Goal: Feedback & Contribution: Submit feedback/report problem

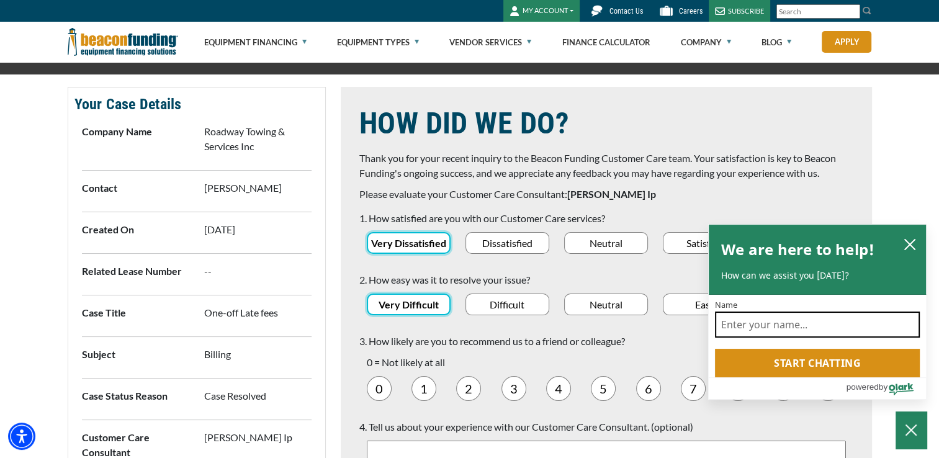
click at [735, 322] on input "Name" at bounding box center [817, 325] width 205 height 26
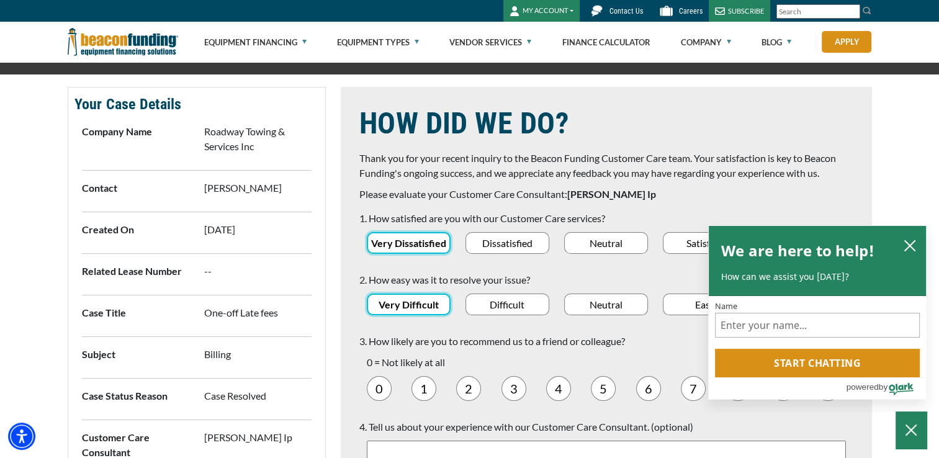
click at [757, 111] on h1 "HOW DID WE DO?" at bounding box center [606, 124] width 494 height 36
click at [912, 245] on icon "close chatbox" at bounding box center [910, 246] width 12 height 12
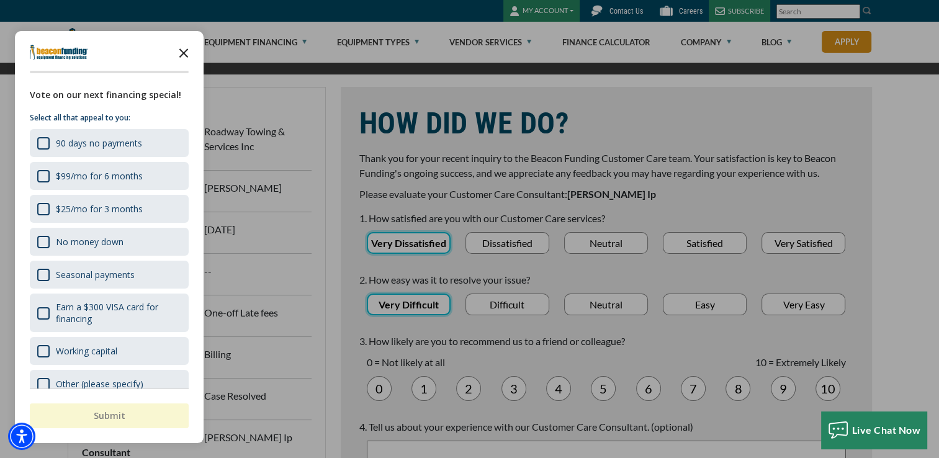
click at [185, 52] on polygon "Close the survey" at bounding box center [183, 52] width 9 height 9
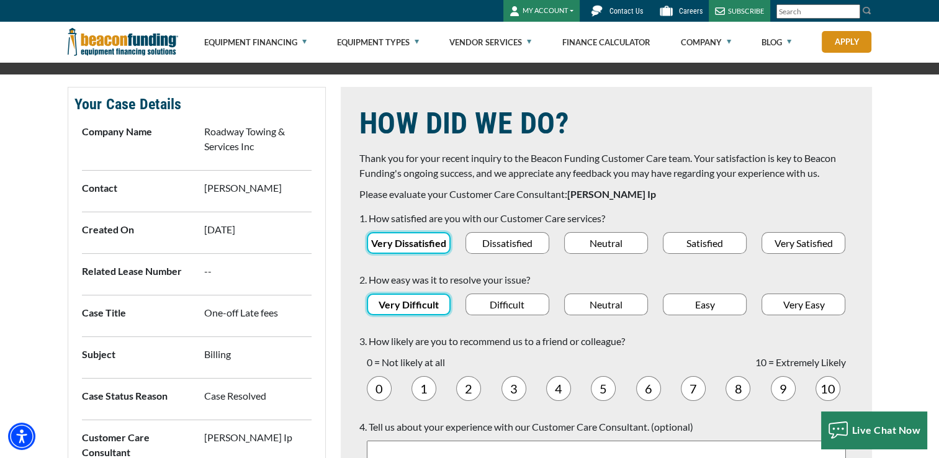
click at [382, 388] on div "0" at bounding box center [379, 388] width 25 height 25
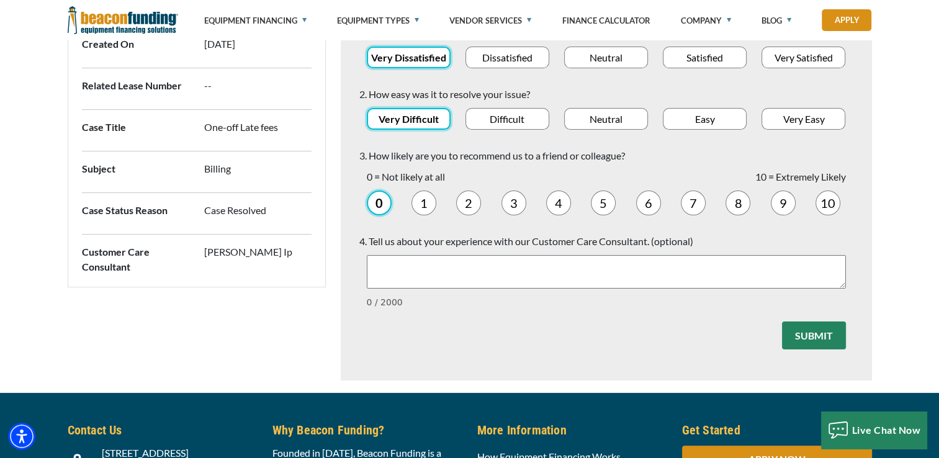
scroll to position [186, 0]
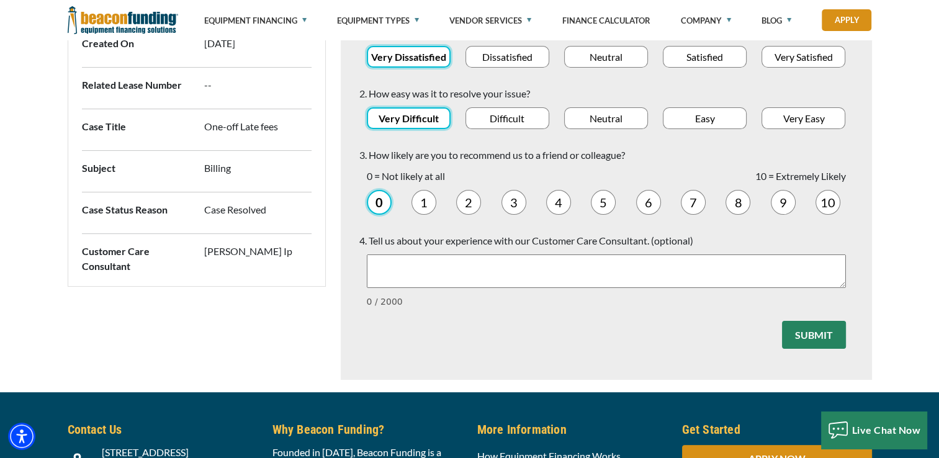
click at [435, 269] on textarea "Text area" at bounding box center [606, 271] width 479 height 34
type textarea "S"
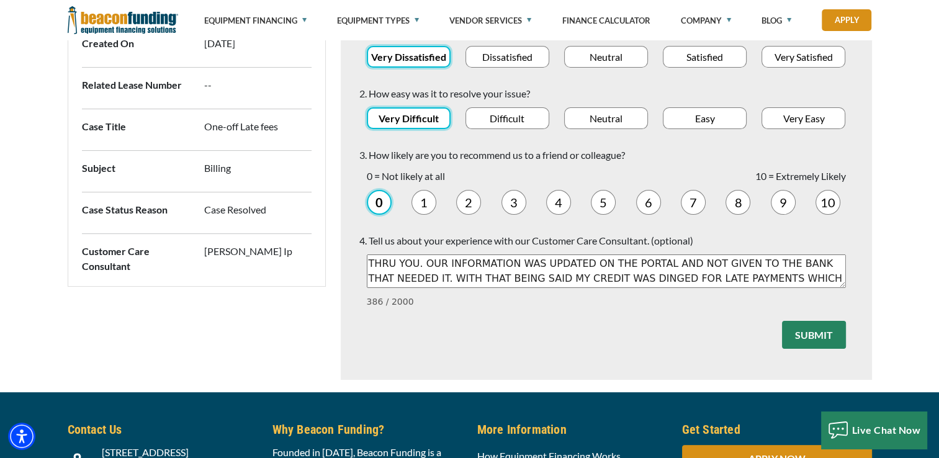
scroll to position [0, 0]
drag, startPoint x: 740, startPoint y: 260, endPoint x: 721, endPoint y: 262, distance: 18.7
click at [721, 262] on textarea "VERY UNHAPPY THAT MY CREDIT WAS AFFECTED DUE TO THE BANK THAT HAS OUR LOAN THRU…" at bounding box center [606, 271] width 479 height 34
drag, startPoint x: 387, startPoint y: 279, endPoint x: 375, endPoint y: 281, distance: 12.5
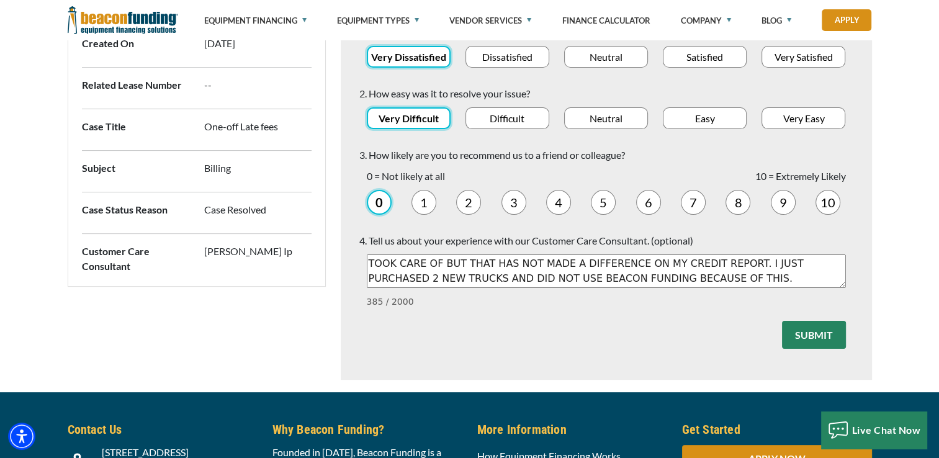
click at [375, 281] on textarea "VERY UNHAPPY THAT MY CREDIT WAS AFFECTED DUE TO THE BANK THAT HAS MY LOAN THRU …" at bounding box center [606, 271] width 479 height 34
click at [387, 279] on textarea "VERY UNHAPPY THAT MY CREDIT WAS AFFECTED DUE TO THE BANK THAT HAS MY LOAN THRU …" at bounding box center [606, 271] width 479 height 34
drag, startPoint x: 387, startPoint y: 279, endPoint x: 374, endPoint y: 279, distance: 13.0
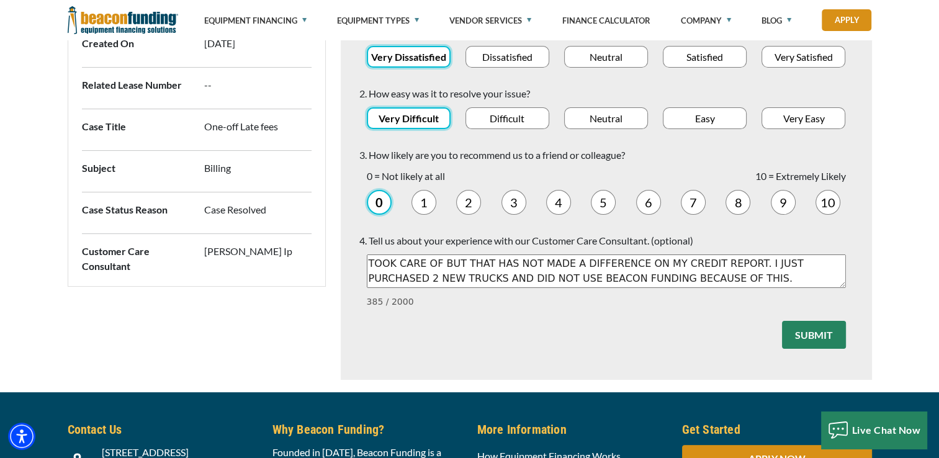
click at [374, 279] on textarea "VERY UNHAPPY THAT MY CREDIT WAS AFFECTED DUE TO THE BANK THAT HAS MY LOAN THRU …" at bounding box center [606, 271] width 479 height 34
click at [387, 279] on textarea "VERY UNHAPPY THAT MY CREDIT WAS AFFECTED DUE TO THE BANK THAT HAS MY LOAN THRU …" at bounding box center [606, 271] width 479 height 34
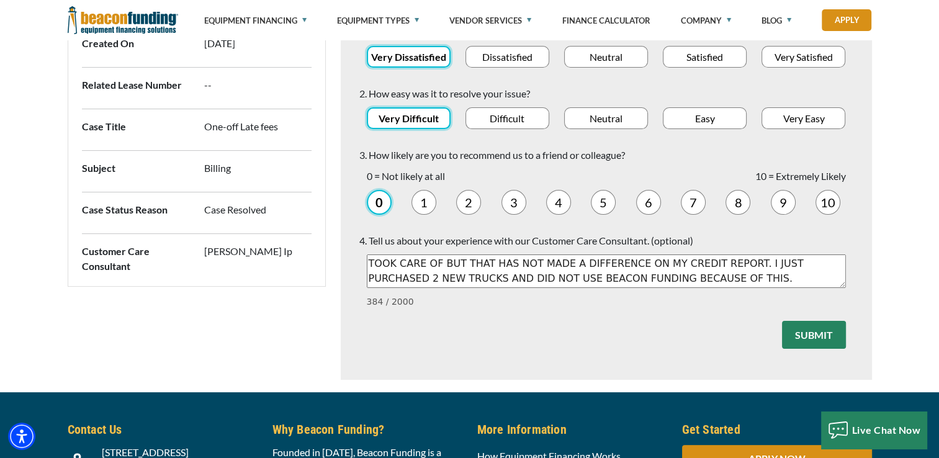
click at [587, 282] on textarea "VERY UNHAPPY THAT MY CREDIT WAS AFFECTED DUE TO THE BANK THAT HAS MY LOAN THRU …" at bounding box center [606, 271] width 479 height 34
type textarea "VERY UNHAPPY THAT MY CREDIT WAS AFFECTED DUE TO THE BANK THAT HAS MY LOAN THRU …"
click at [809, 334] on button "Submit" at bounding box center [814, 335] width 64 height 28
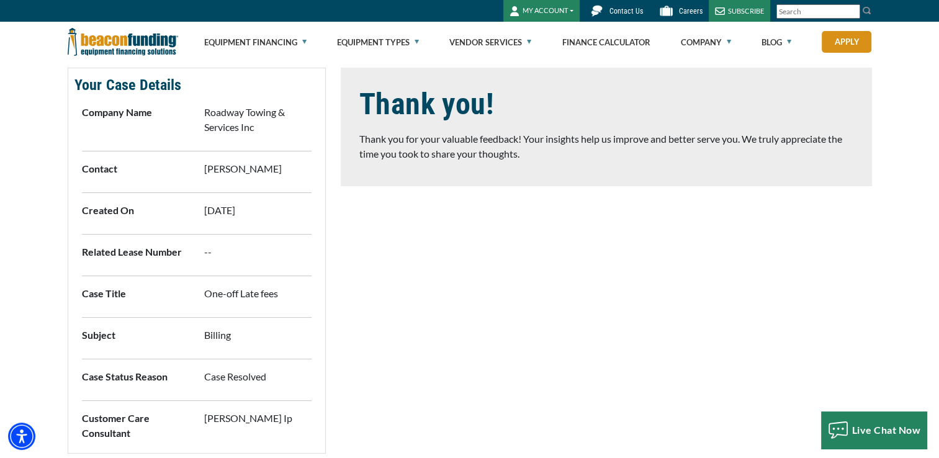
scroll to position [0, 0]
